Goal: Information Seeking & Learning: Learn about a topic

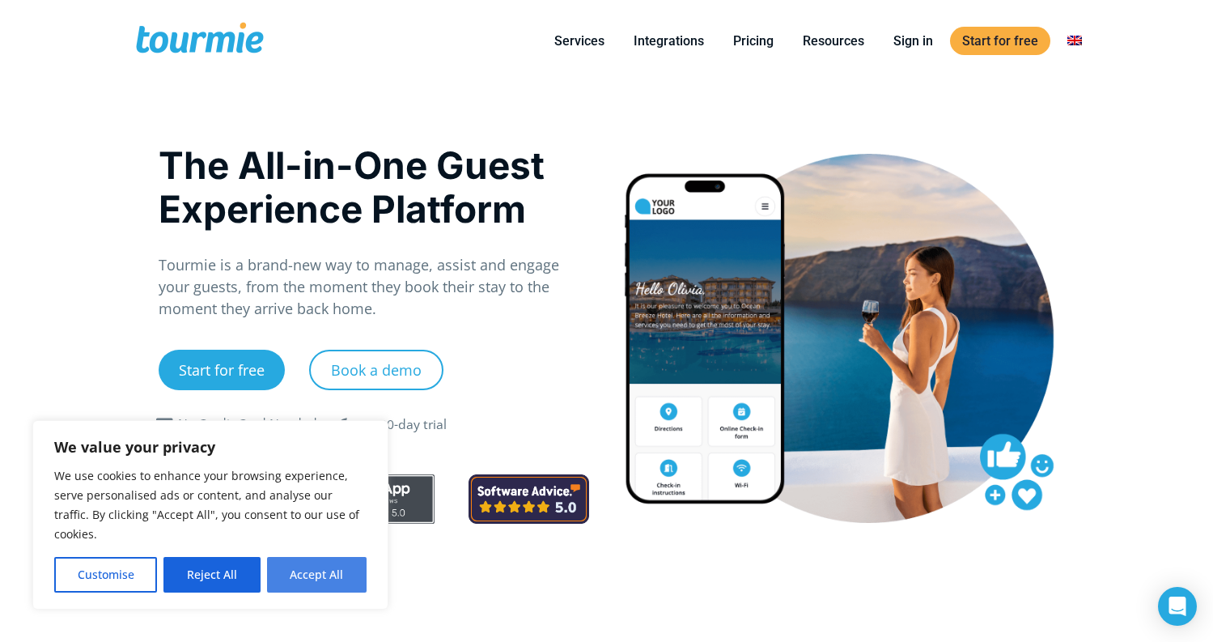
click at [290, 568] on button "Accept All" at bounding box center [317, 575] width 100 height 36
checkbox input "true"
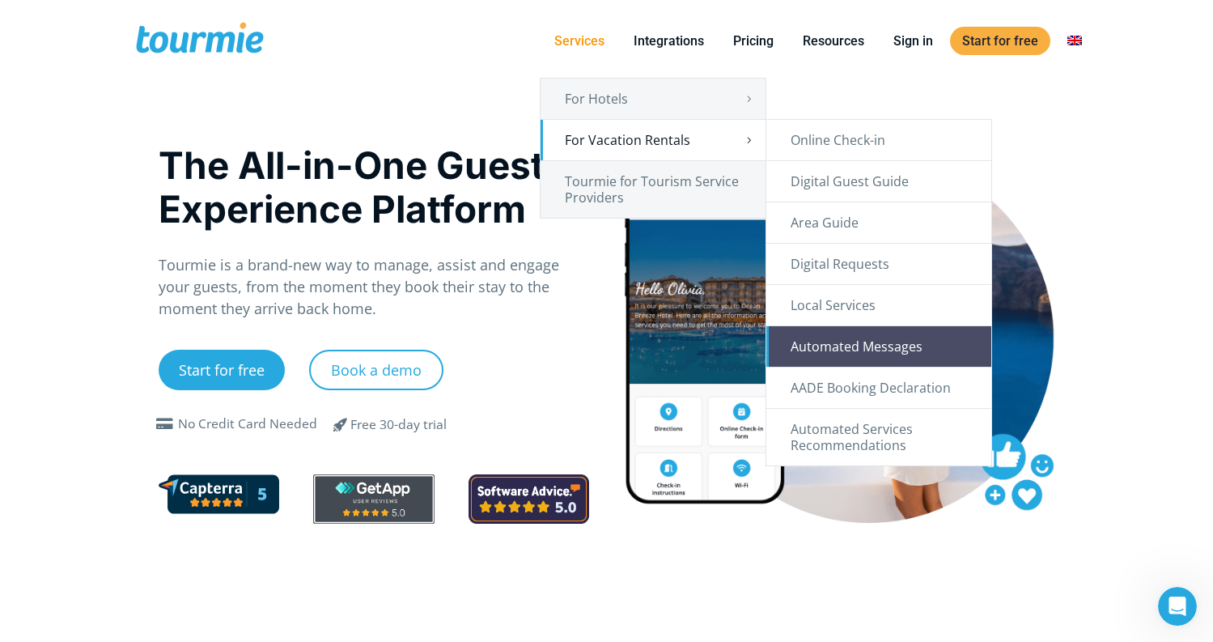
click at [850, 344] on link "Automated Messages" at bounding box center [879, 346] width 225 height 40
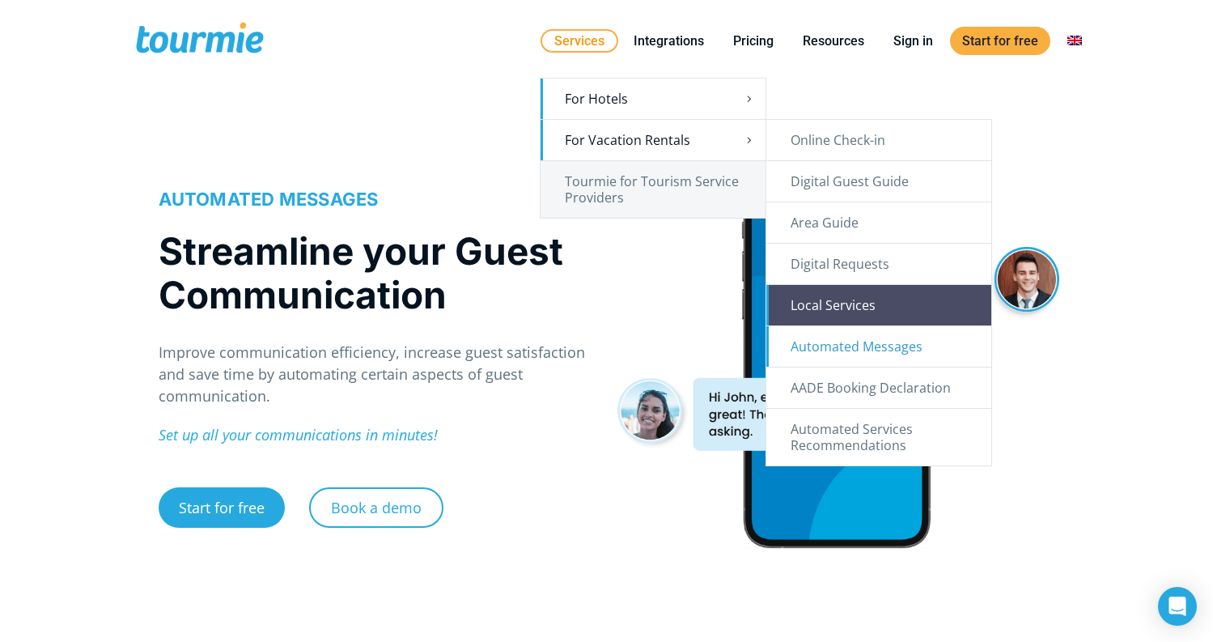
click at [854, 307] on link "Local Services" at bounding box center [879, 305] width 225 height 40
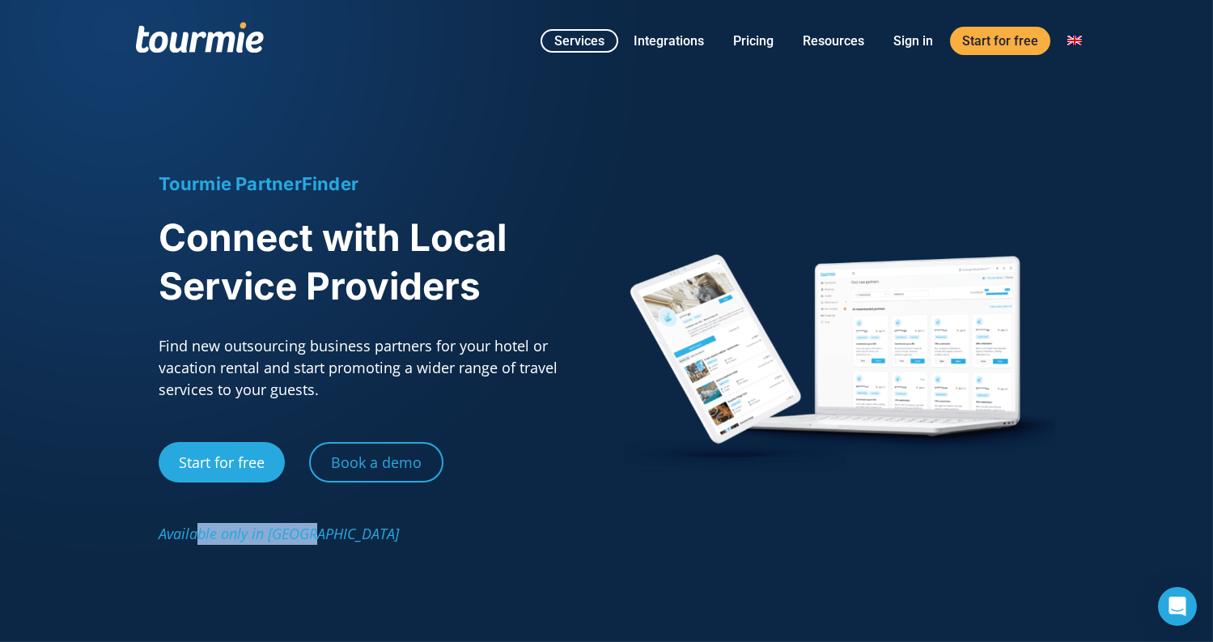
drag, startPoint x: 195, startPoint y: 537, endPoint x: 346, endPoint y: 554, distance: 152.2
click at [346, 554] on div "Tourmie PartnerFinder Connect with Local Service Providers Find new outsourcing…" at bounding box center [374, 366] width 431 height 389
click at [759, 40] on link "Pricing" at bounding box center [753, 41] width 65 height 20
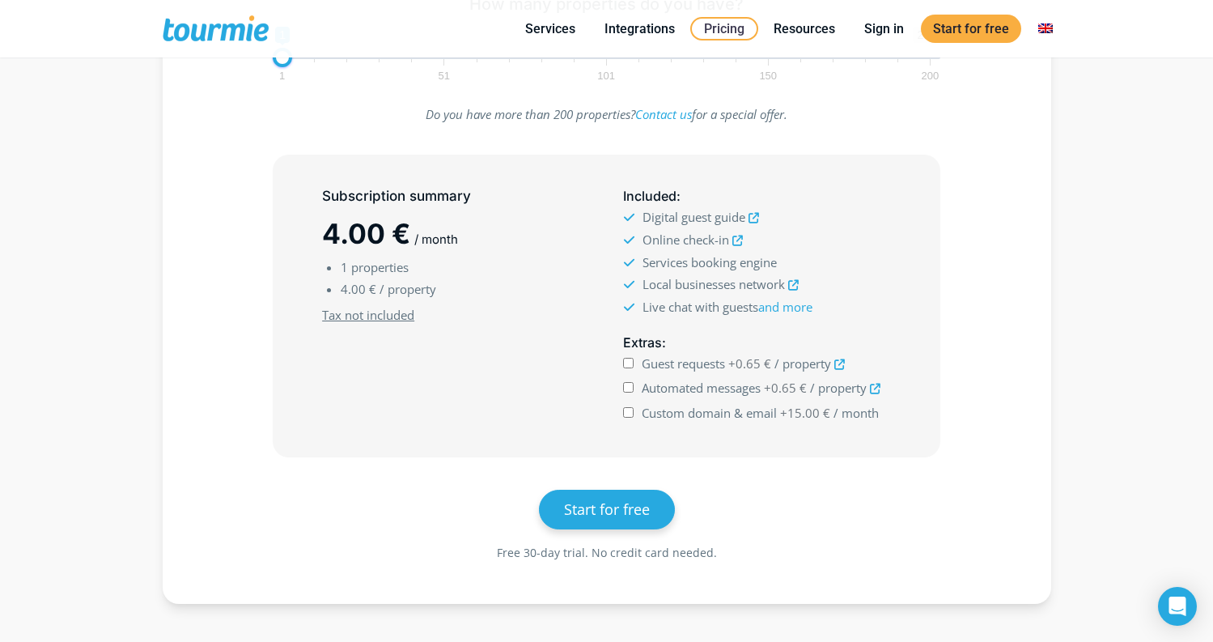
click at [628, 385] on input "Automated messages +0.65 € / property" at bounding box center [628, 387] width 11 height 11
checkbox input "true"
click at [630, 410] on input "Custom domain & email +15.00 € / month" at bounding box center [628, 412] width 11 height 11
click at [631, 414] on input "Custom domain & email +15.00 € / month" at bounding box center [628, 412] width 11 height 11
click at [630, 415] on input "Custom domain & email +15.00 € / month" at bounding box center [628, 412] width 11 height 11
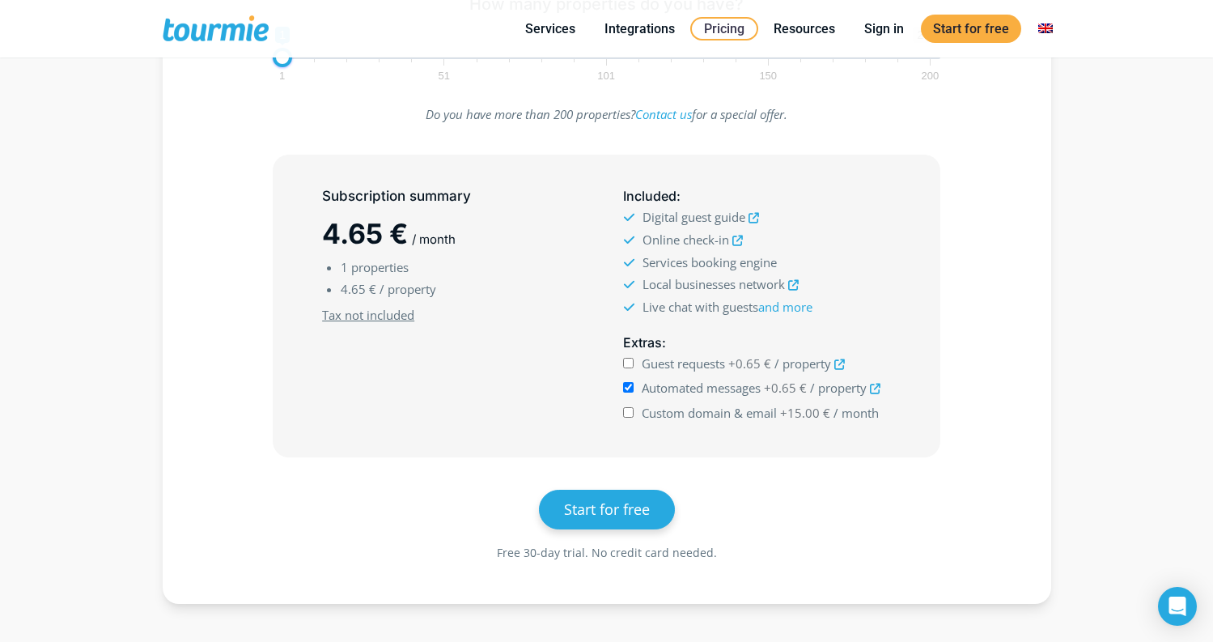
checkbox input "true"
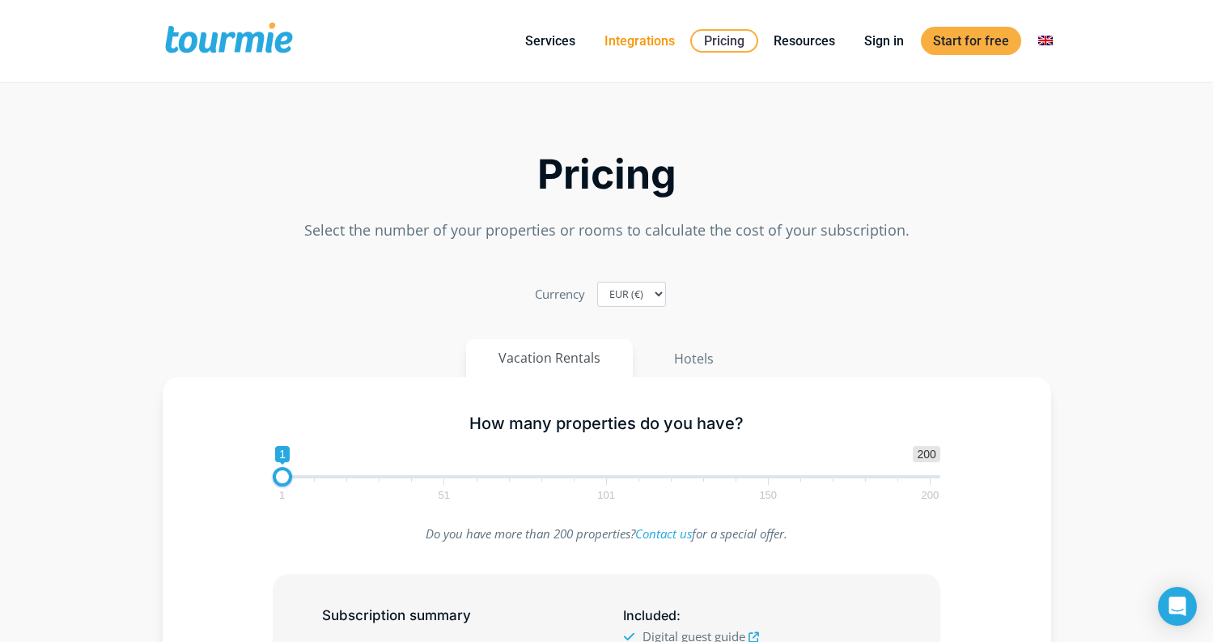
click at [629, 42] on link "Integrations" at bounding box center [639, 41] width 95 height 20
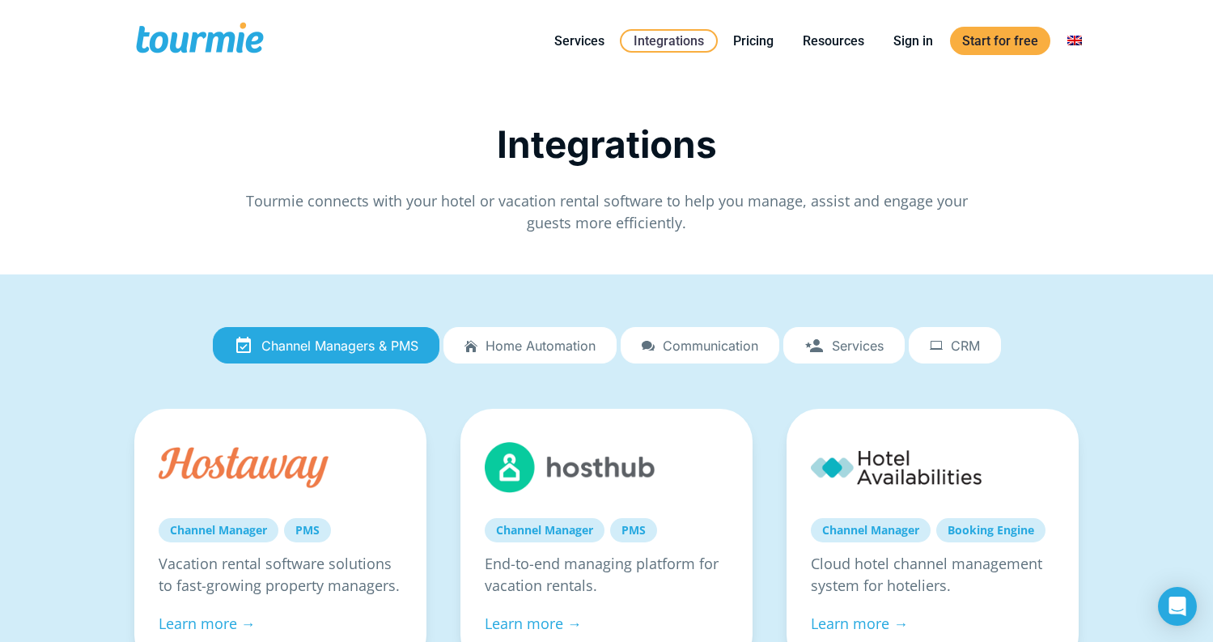
click at [540, 359] on link "Home automation" at bounding box center [530, 345] width 173 height 37
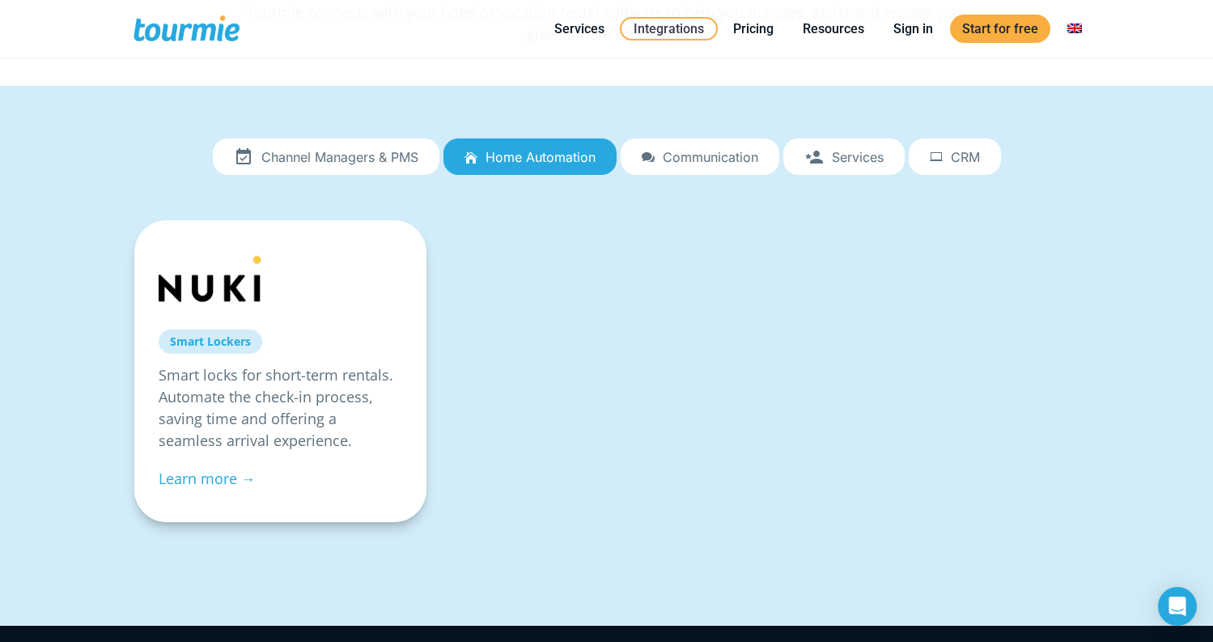
scroll to position [135, 0]
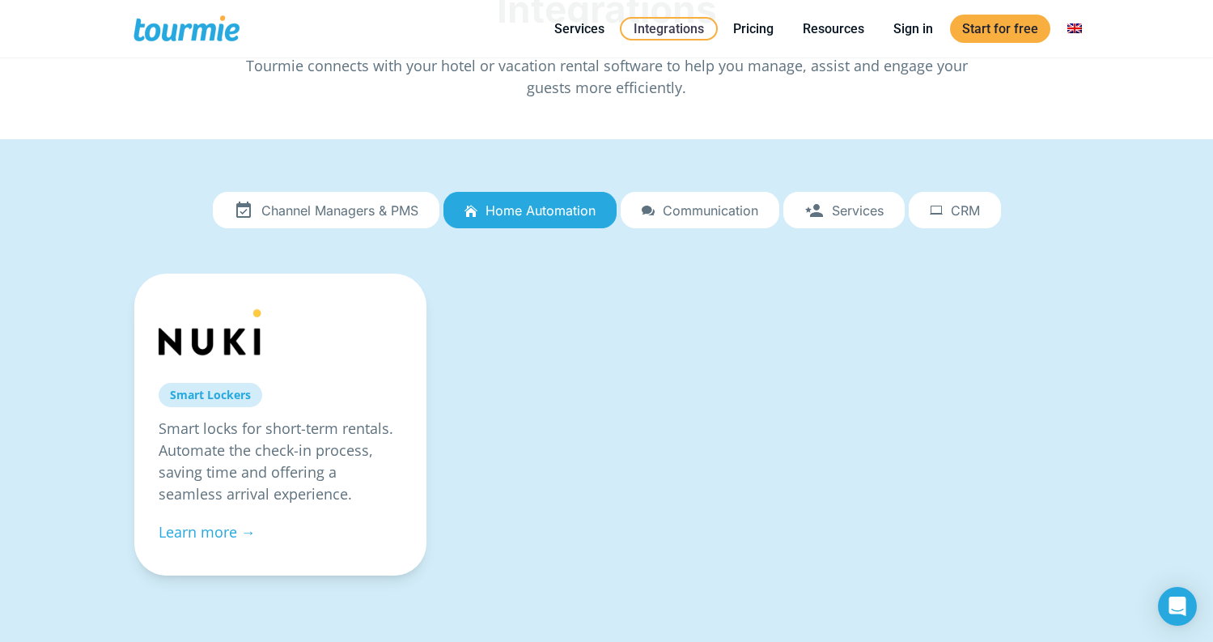
click at [652, 229] on ul "Channel Managers & PMS Home automation Communication Services CRM" at bounding box center [606, 209] width 951 height 41
click at [670, 209] on span "Communication" at bounding box center [711, 210] width 96 height 15
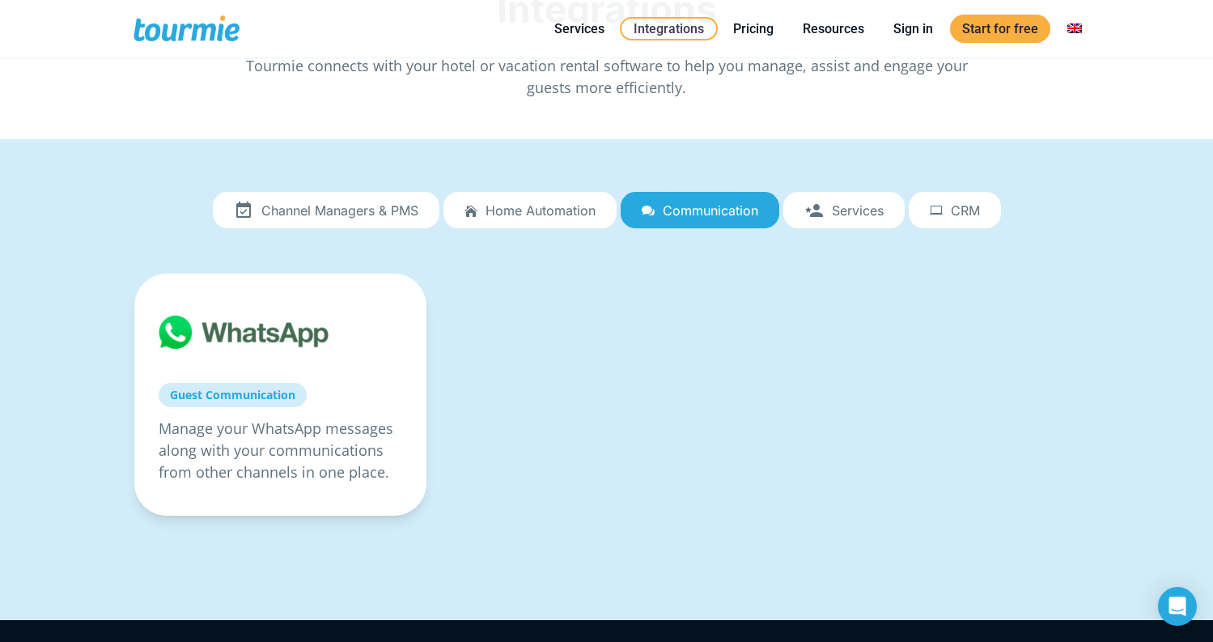
click at [845, 216] on span "Services" at bounding box center [858, 210] width 52 height 15
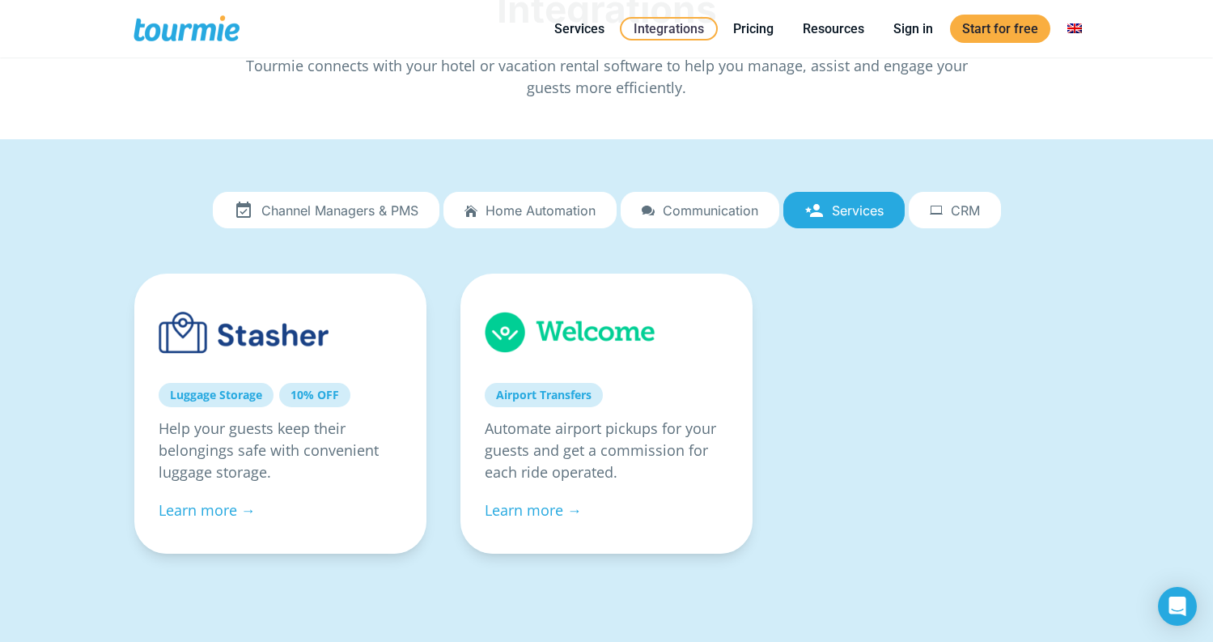
click at [941, 224] on link "CRM" at bounding box center [955, 210] width 92 height 37
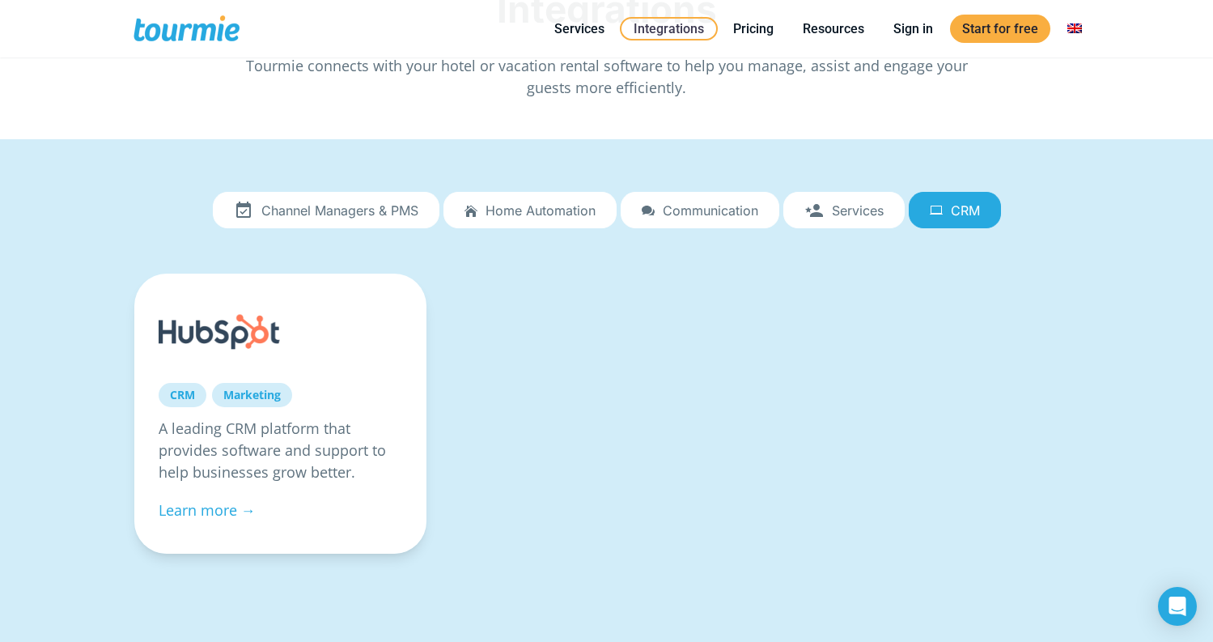
click at [860, 214] on span "Services" at bounding box center [858, 210] width 52 height 15
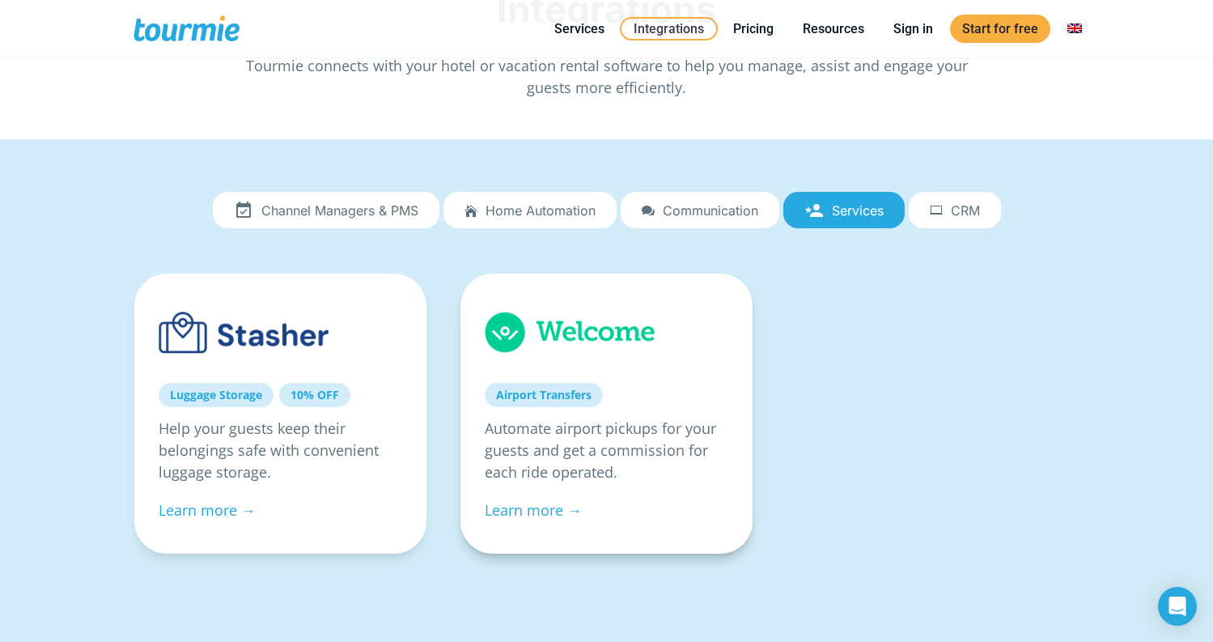
click at [567, 349] on link at bounding box center [570, 332] width 171 height 68
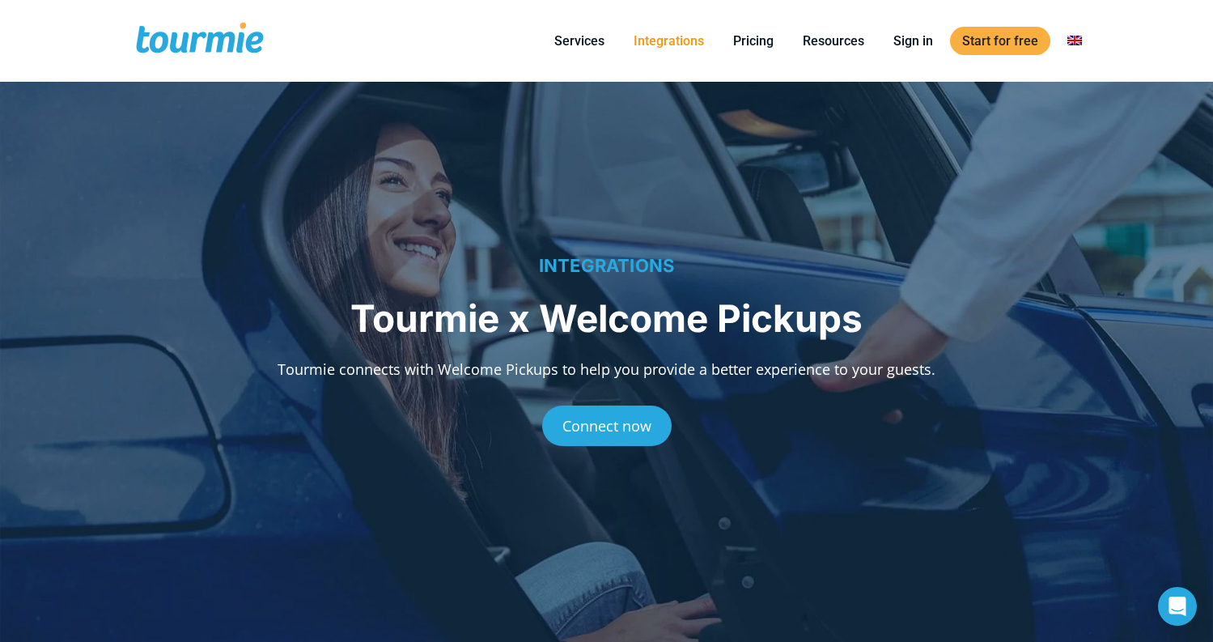
click at [673, 42] on link "Integrations" at bounding box center [669, 41] width 95 height 20
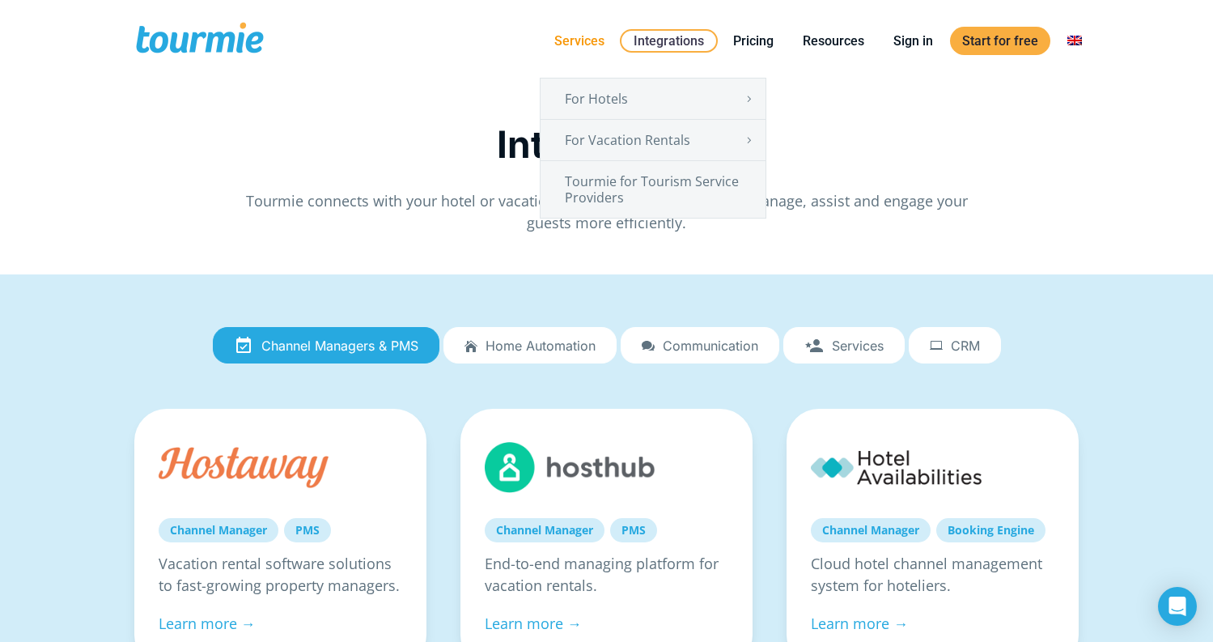
click at [550, 40] on link "Services" at bounding box center [579, 41] width 74 height 20
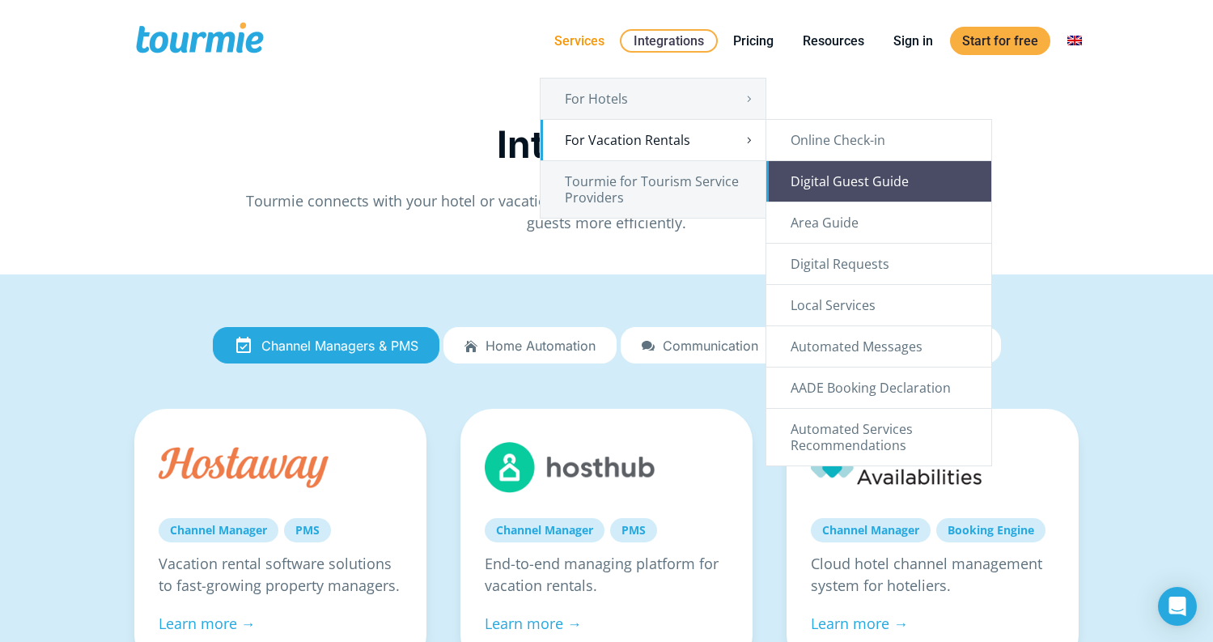
click at [847, 184] on link "Digital Guest Guide" at bounding box center [879, 181] width 225 height 40
